Goal: Use online tool/utility: Utilize a website feature to perform a specific function

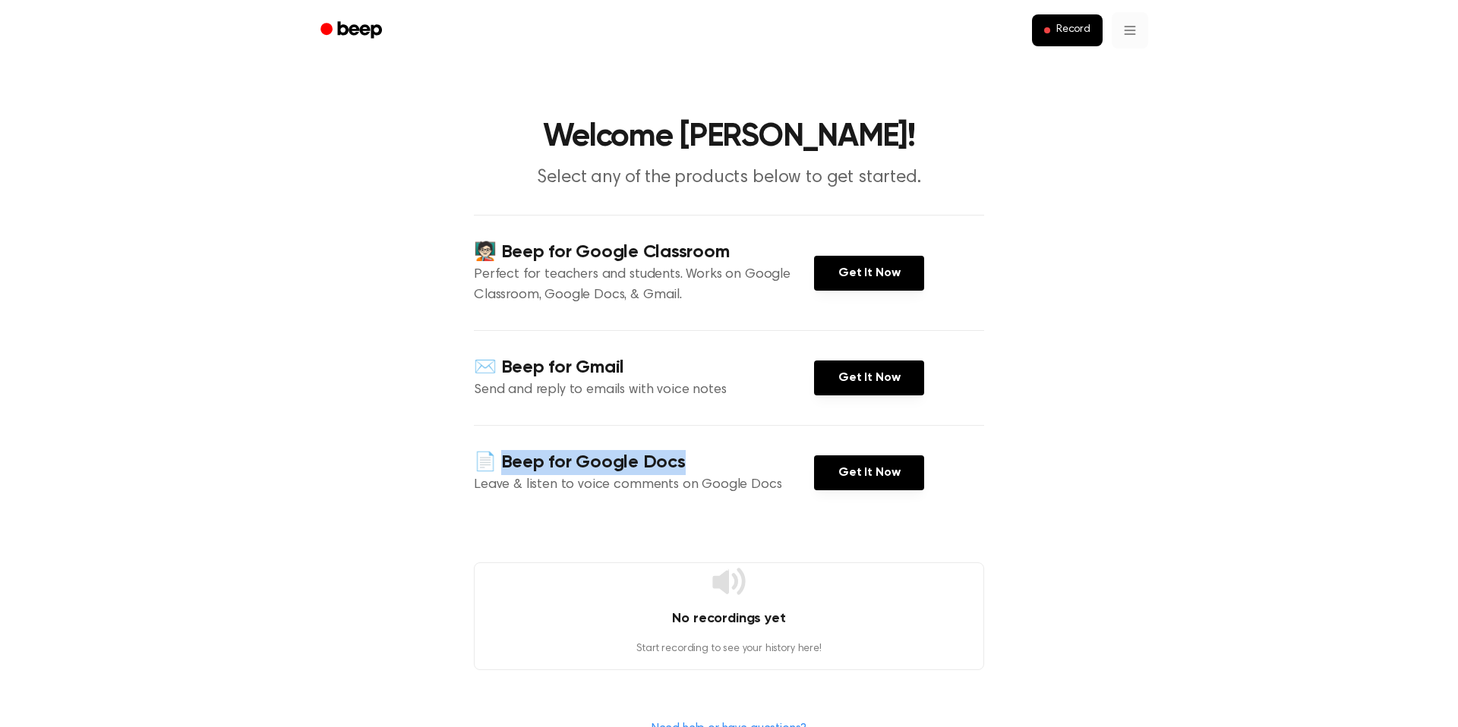
click at [1136, 27] on html "Record Welcome Brian! Select any of the products below to get started. 🧑🏻‍🏫 Bee…" at bounding box center [729, 562] width 1458 height 1124
click at [1231, 216] on html "Record Welcome Brian! Select any of the products below to get started. 🧑🏻‍🏫 Bee…" at bounding box center [729, 562] width 1458 height 1124
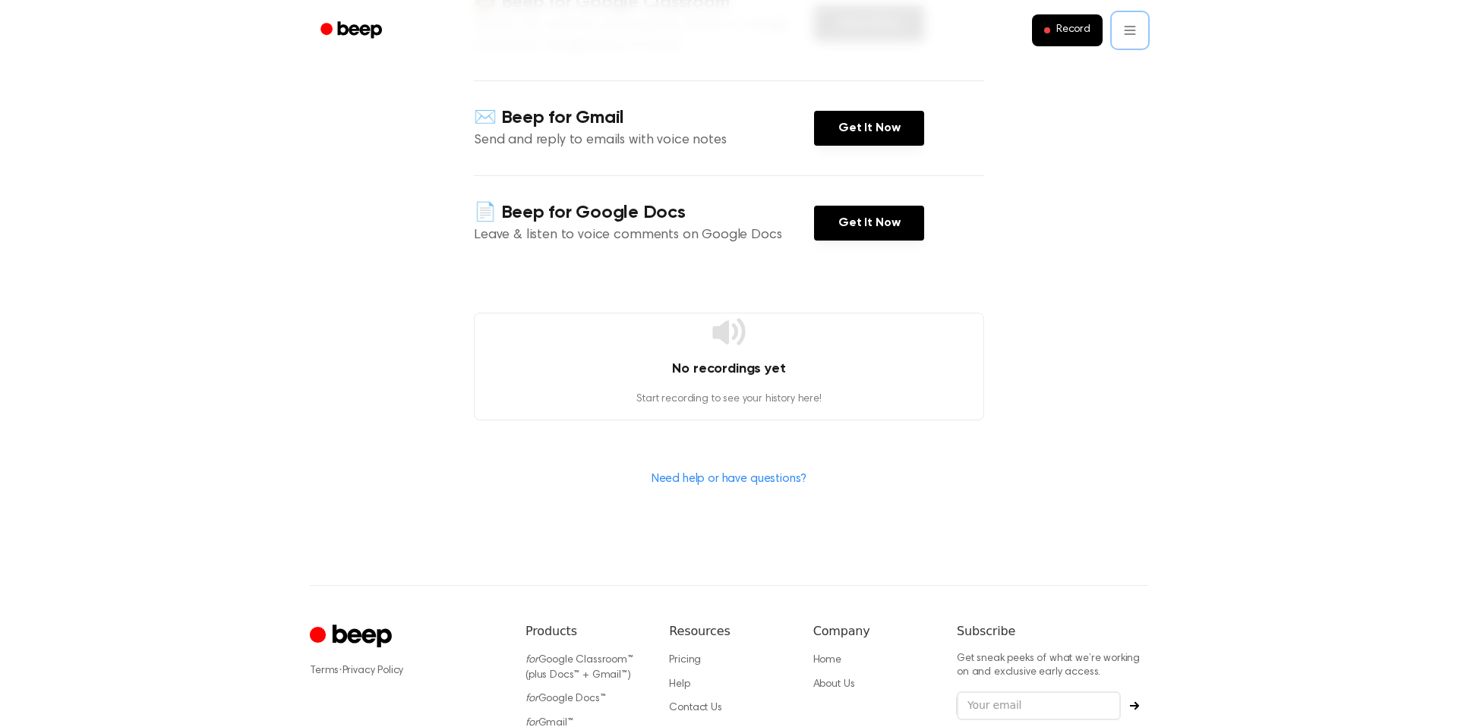
scroll to position [401, 0]
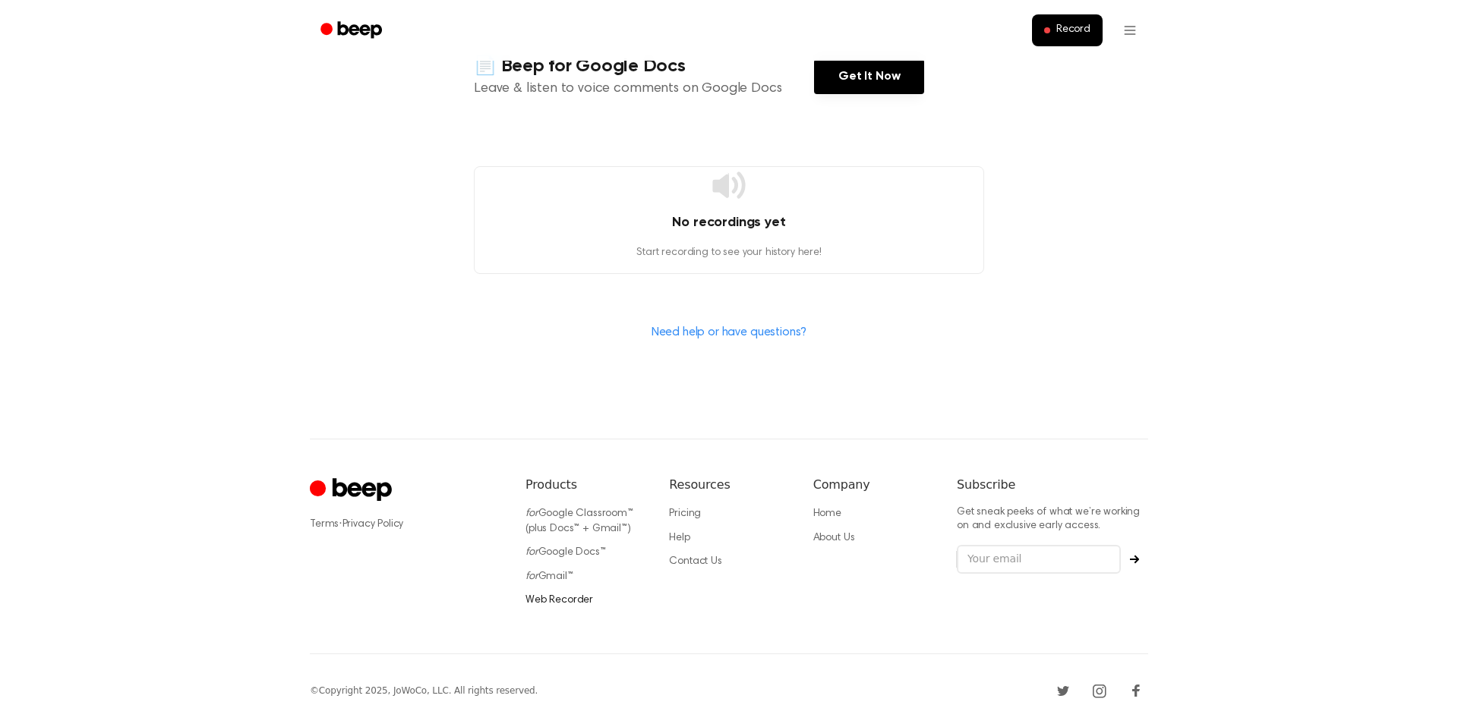
click at [554, 601] on link "Web Recorder" at bounding box center [559, 600] width 68 height 11
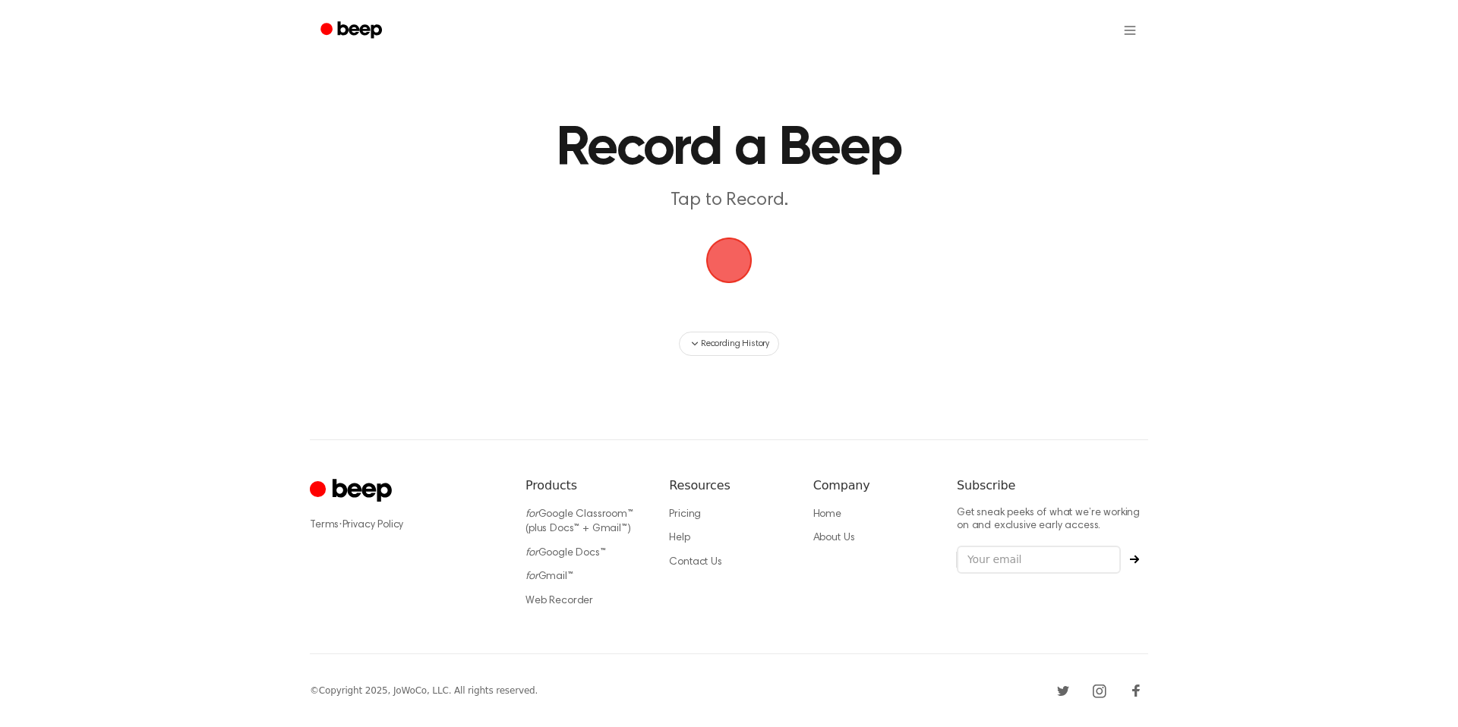
click at [736, 262] on span "button" at bounding box center [729, 261] width 46 height 46
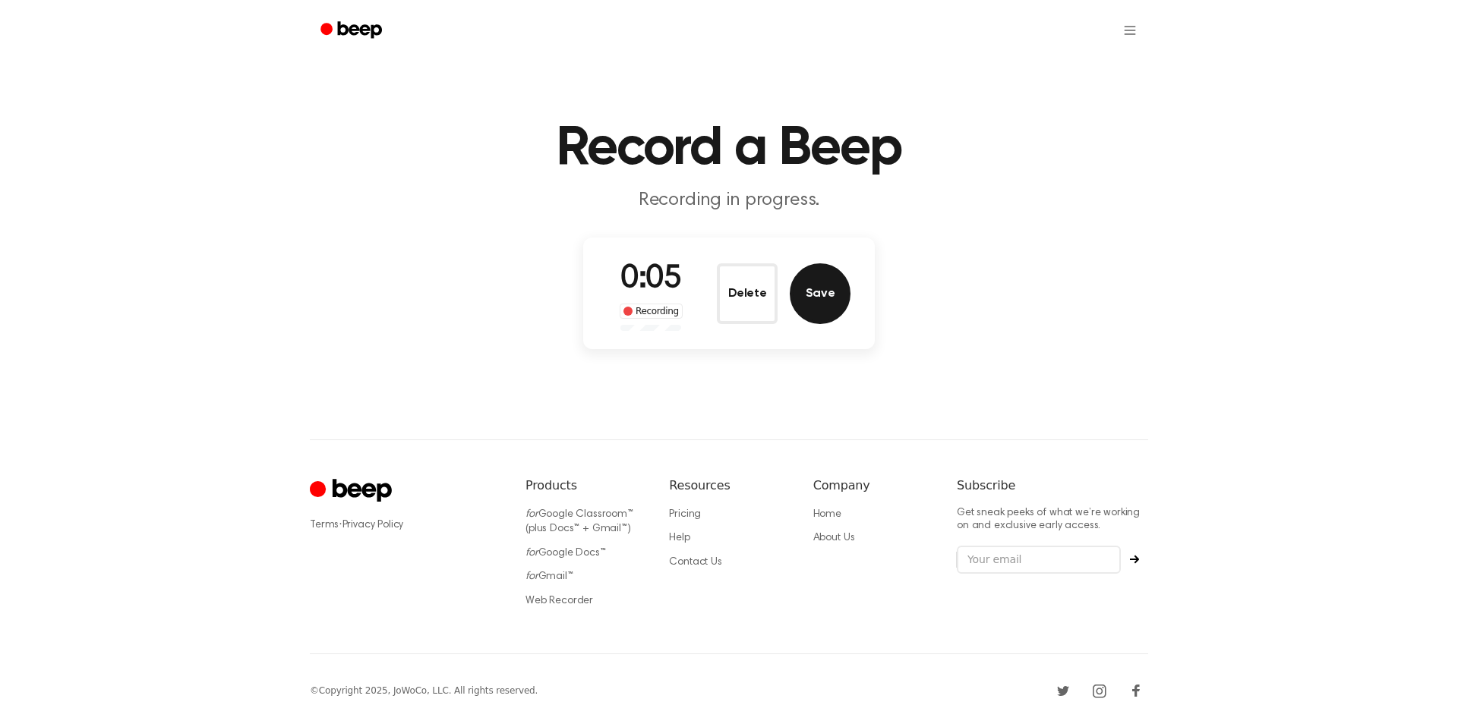
click at [821, 297] on button "Save" at bounding box center [820, 293] width 61 height 61
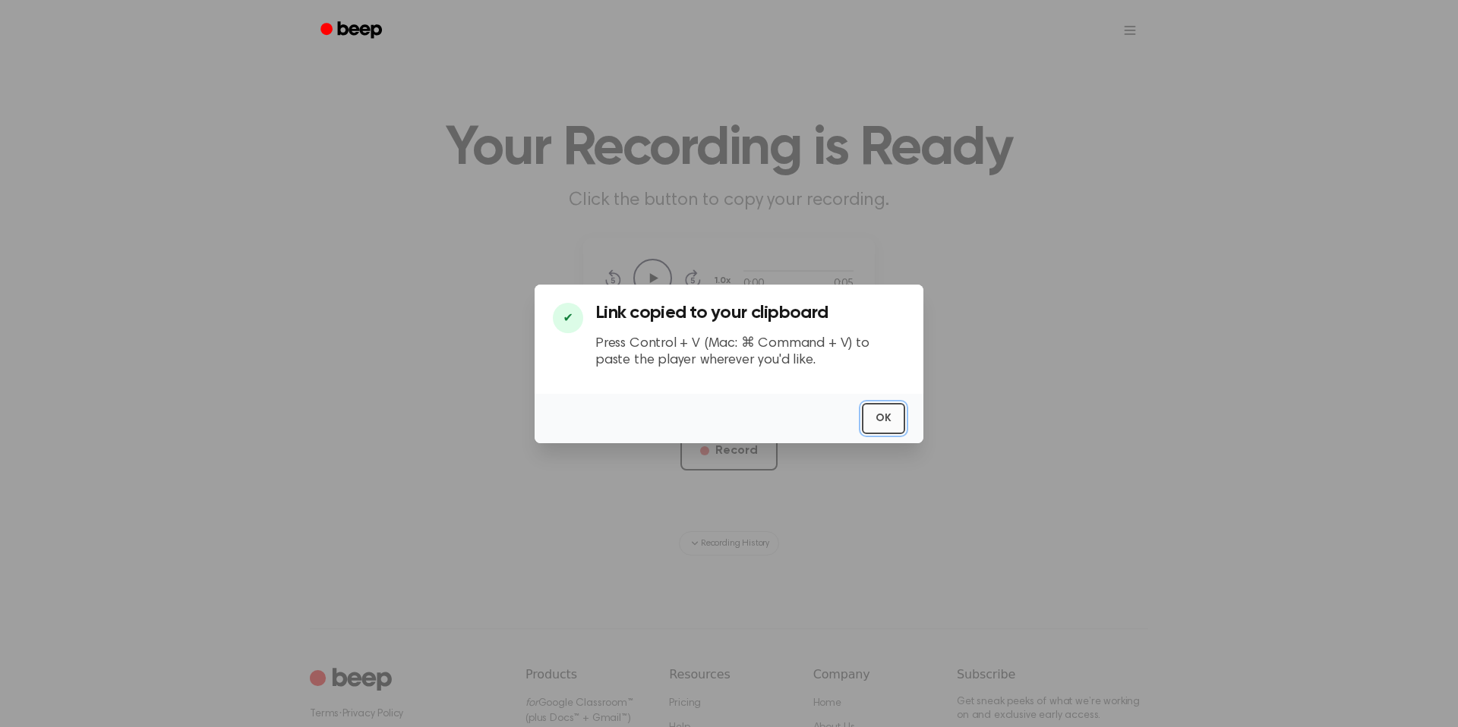
click at [881, 418] on button "OK" at bounding box center [883, 418] width 43 height 31
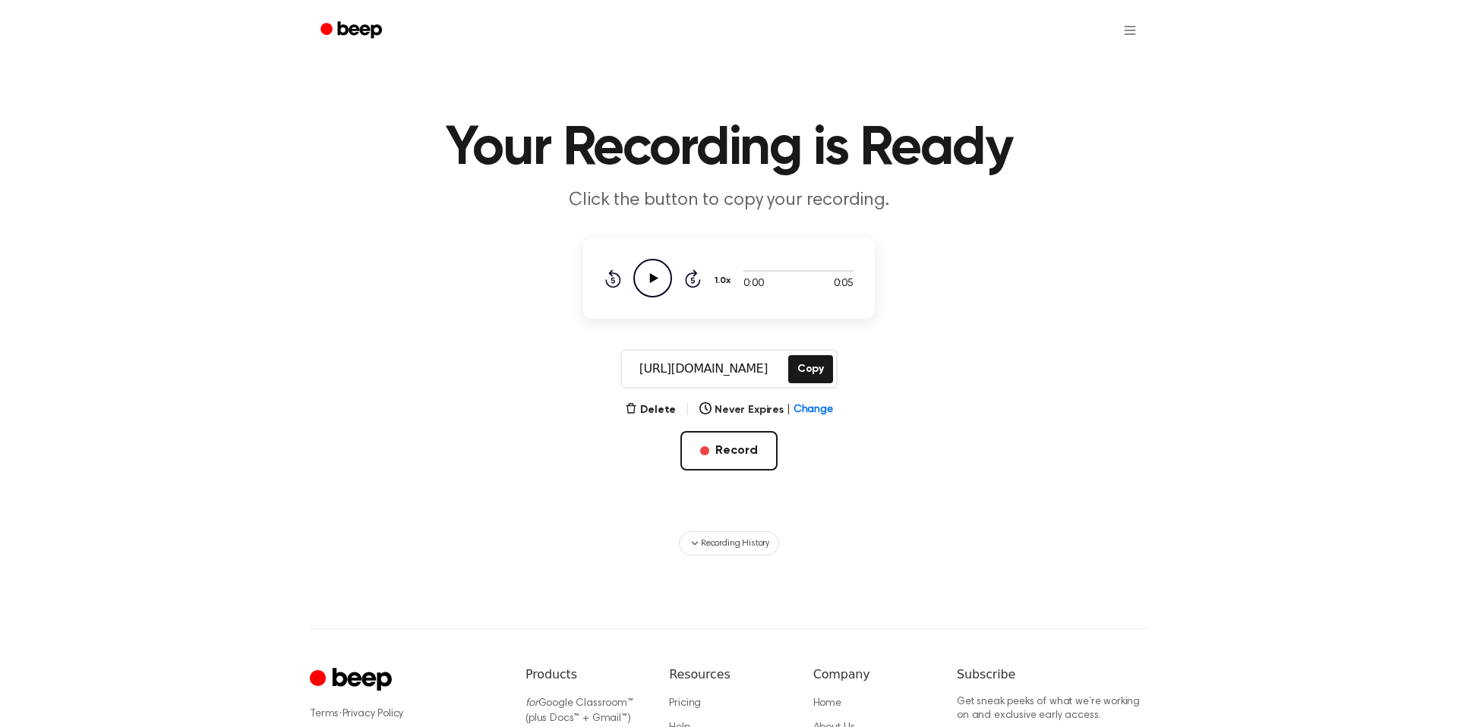
click at [654, 285] on icon "Play Audio" at bounding box center [652, 278] width 39 height 39
click at [514, 417] on main "Your Recording is Ready Click the button to copy your recording. 0:05 0:05 1.0x…" at bounding box center [729, 278] width 1458 height 556
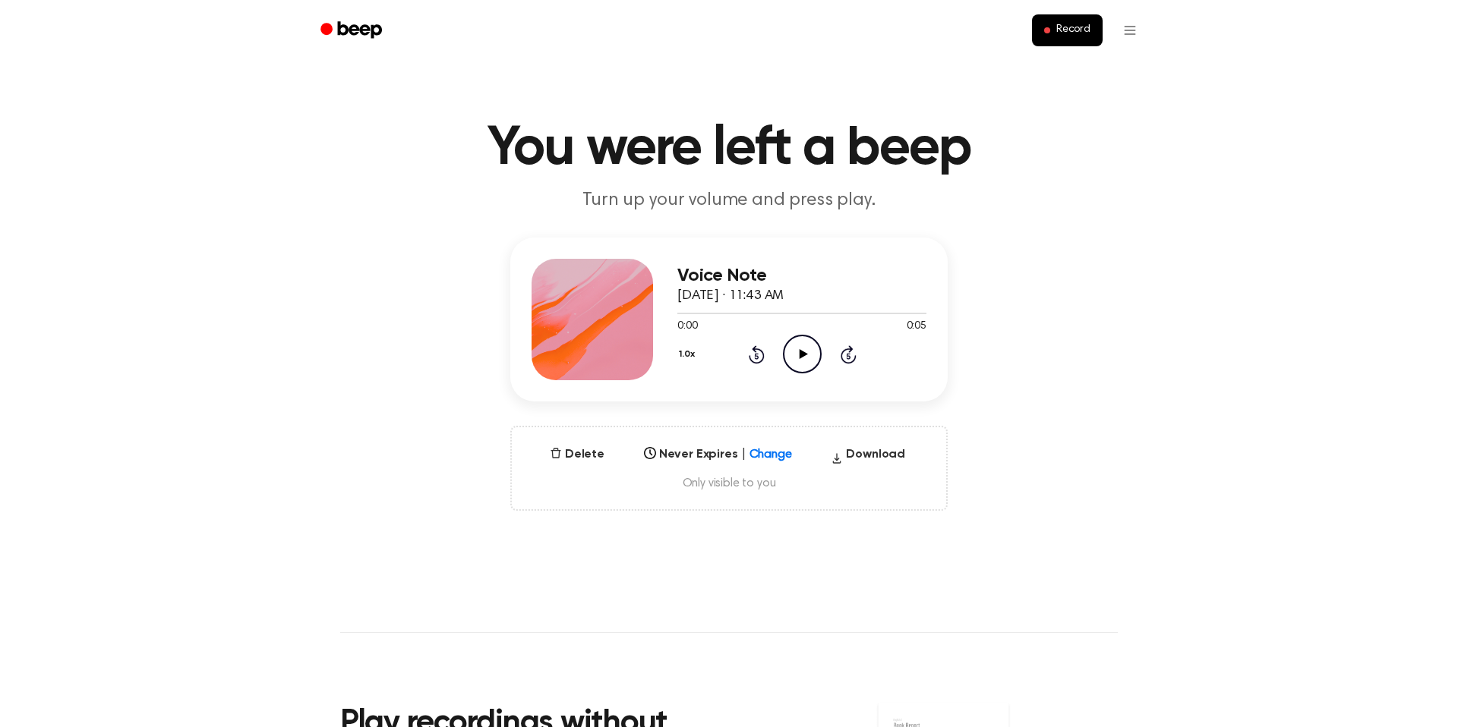
click at [799, 360] on icon "Play Audio" at bounding box center [802, 354] width 39 height 39
click at [574, 456] on button "Delete" at bounding box center [577, 455] width 67 height 18
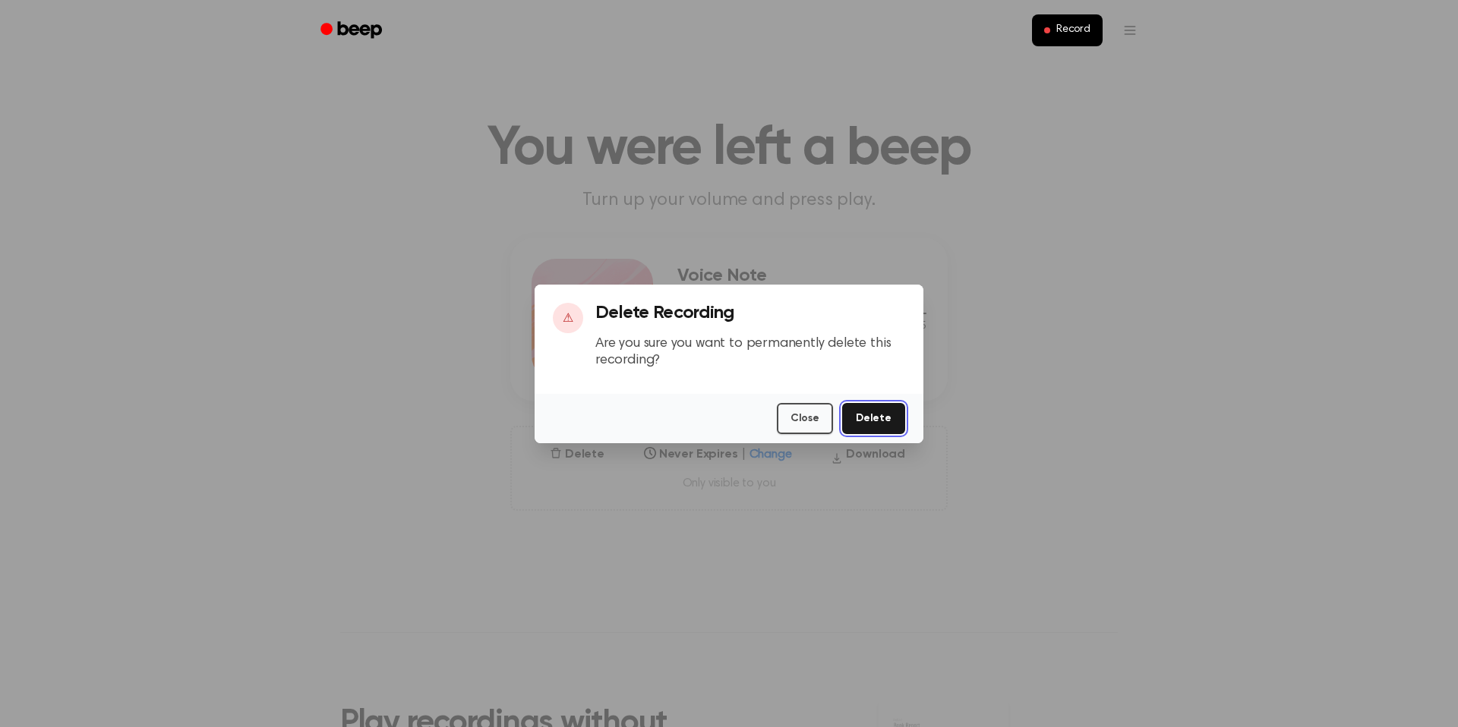
click at [874, 417] on button "Delete" at bounding box center [873, 418] width 63 height 31
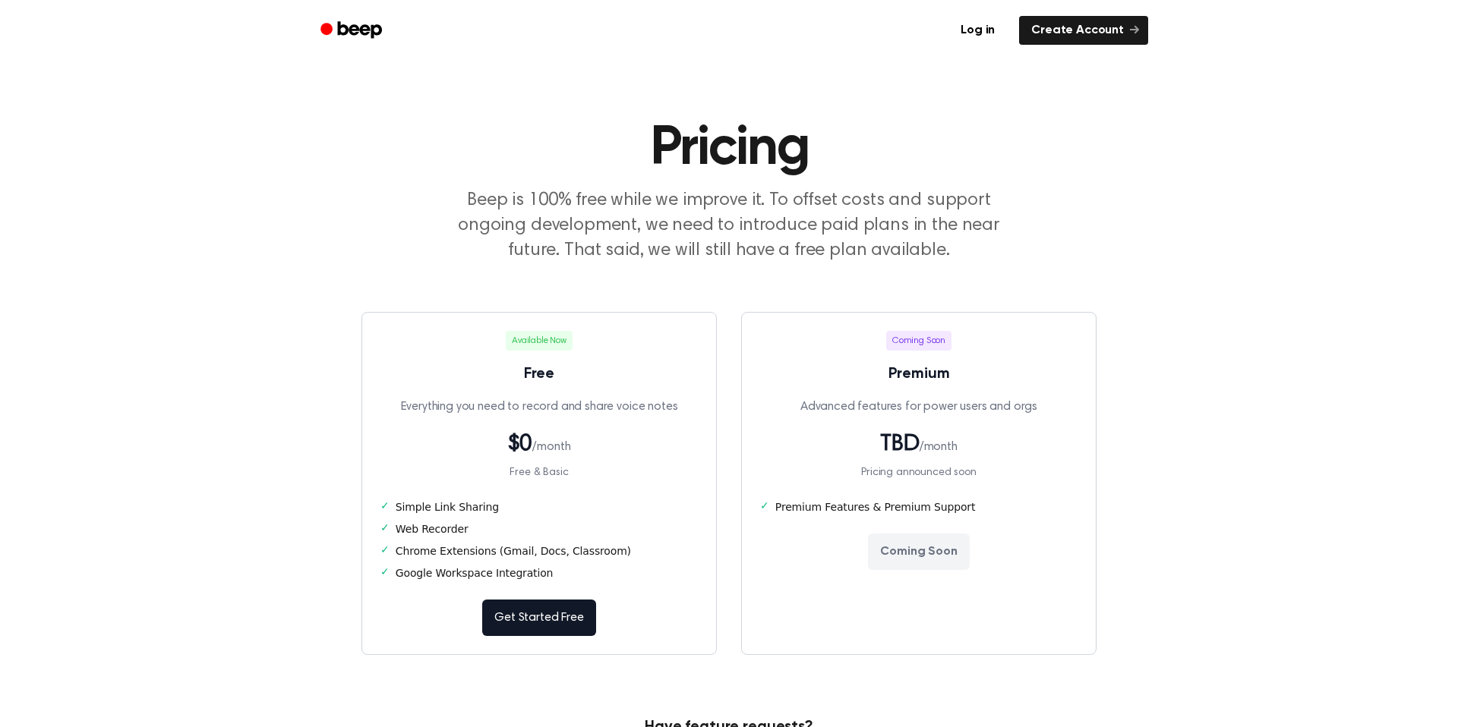
click at [299, 313] on main "Pricing Beep is 100% free while we improve it. To offset costs and support ongo…" at bounding box center [729, 449] width 1458 height 899
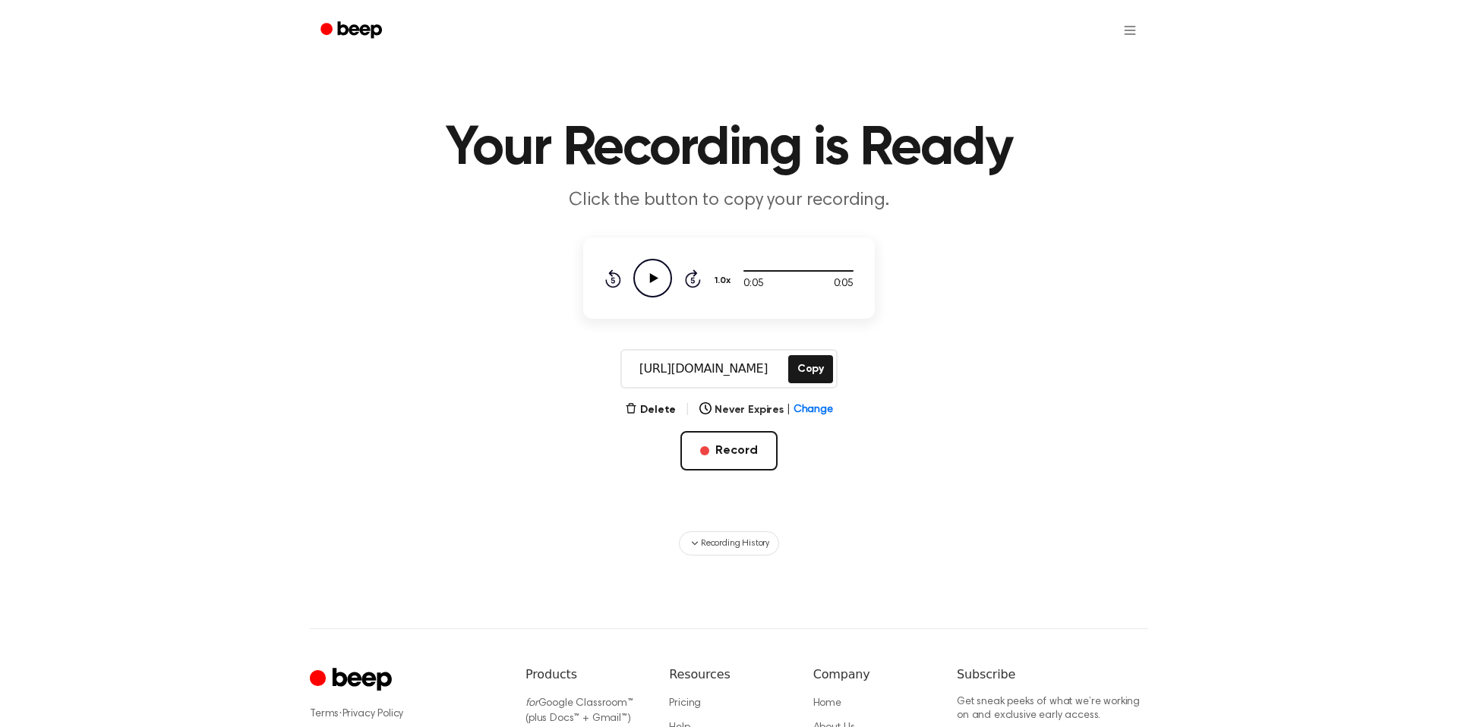
click at [367, 36] on icon "Beep" at bounding box center [352, 30] width 65 height 22
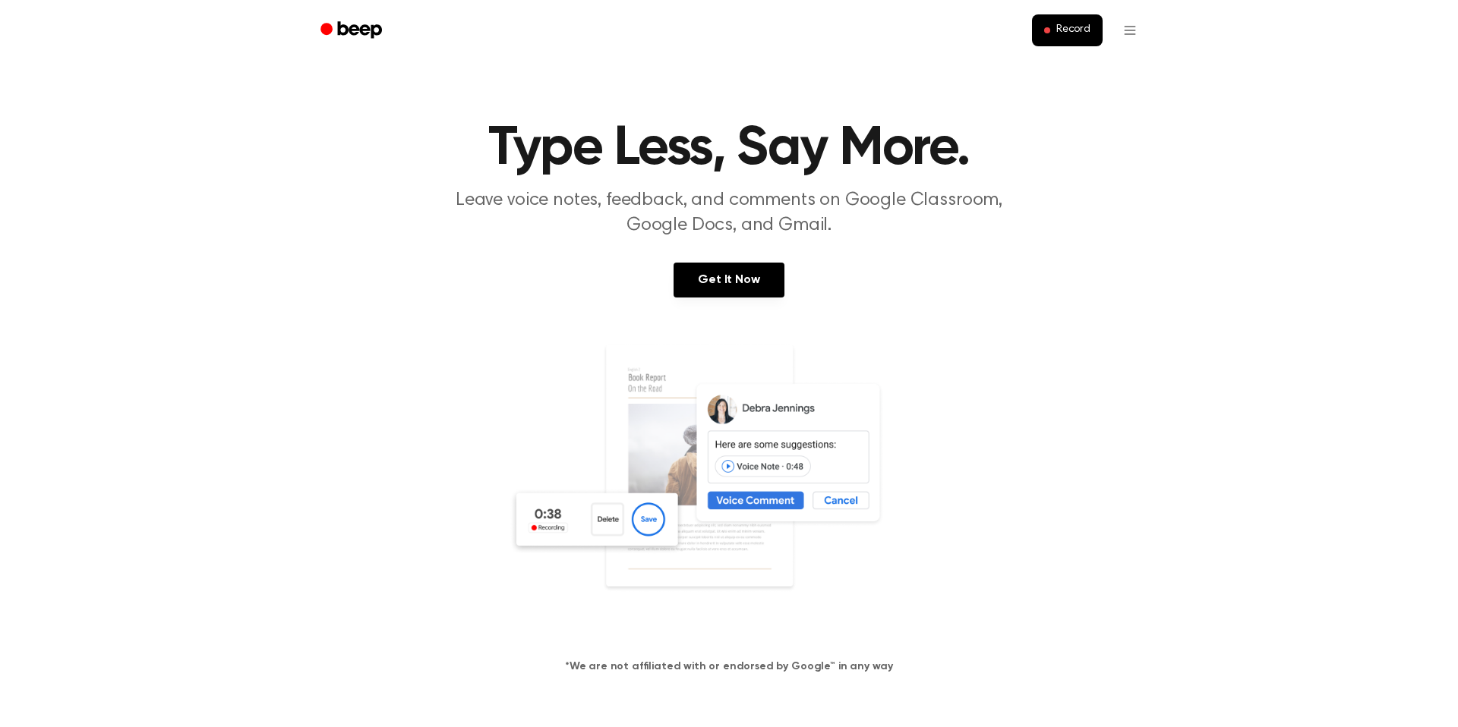
click at [336, 340] on section "Type Less, Say More. Leave voice notes, feedback, and comments on Google Classr…" at bounding box center [728, 410] width 1421 height 578
click at [1117, 66] on link "Recording History" at bounding box center [1098, 67] width 94 height 25
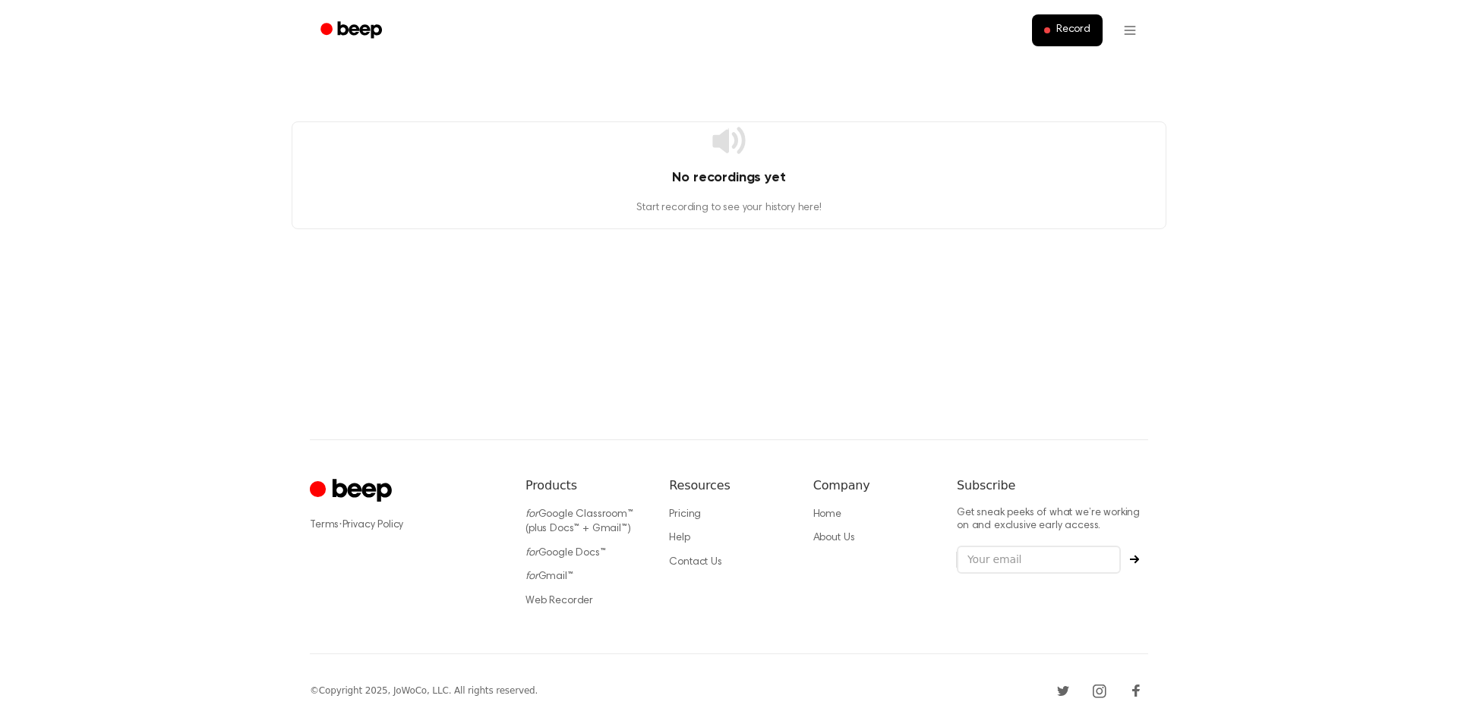
click at [616, 317] on main "No recordings yet Start recording to see your history here!" at bounding box center [729, 220] width 1458 height 440
